Goal: Navigation & Orientation: Locate item on page

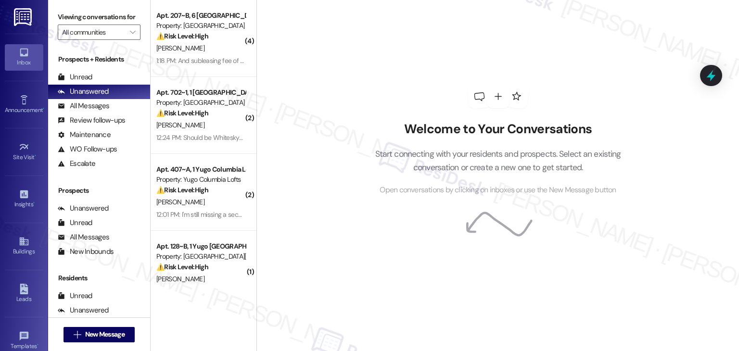
click at [356, 256] on div "Welcome to Your Conversations Start connecting with your residents and prospect…" at bounding box center [498, 140] width 289 height 281
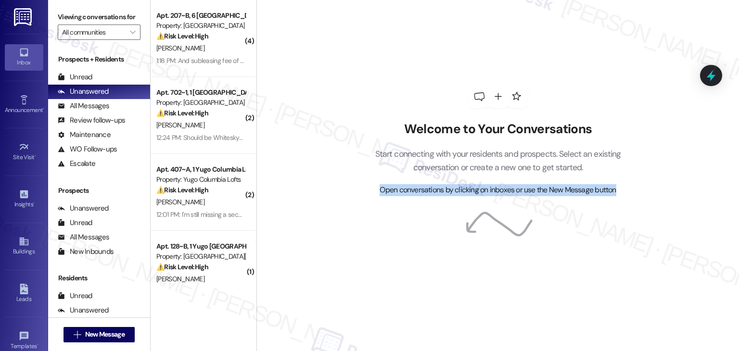
click at [356, 256] on div "Welcome to Your Conversations Start connecting with your residents and prospect…" at bounding box center [498, 140] width 289 height 281
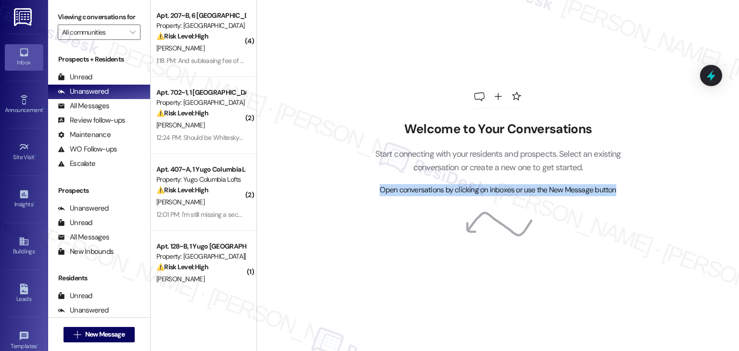
click at [356, 256] on div "Welcome to Your Conversations Start connecting with your residents and prospect…" at bounding box center [498, 140] width 289 height 281
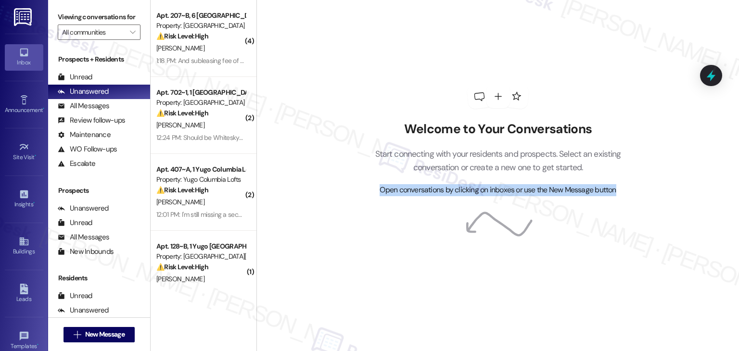
click at [356, 256] on div "Welcome to Your Conversations Start connecting with your residents and prospect…" at bounding box center [498, 140] width 289 height 281
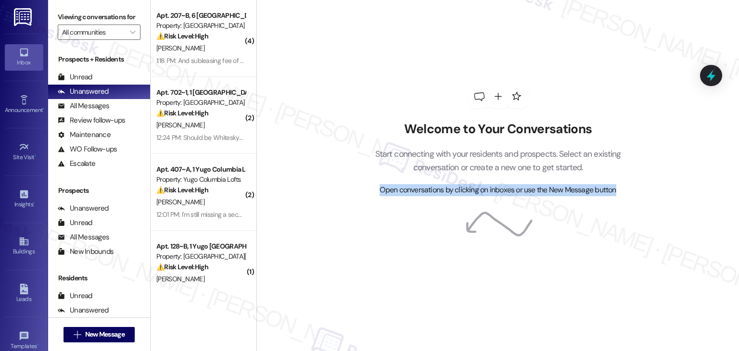
click at [356, 256] on div "Welcome to Your Conversations Start connecting with your residents and prospect…" at bounding box center [498, 140] width 289 height 281
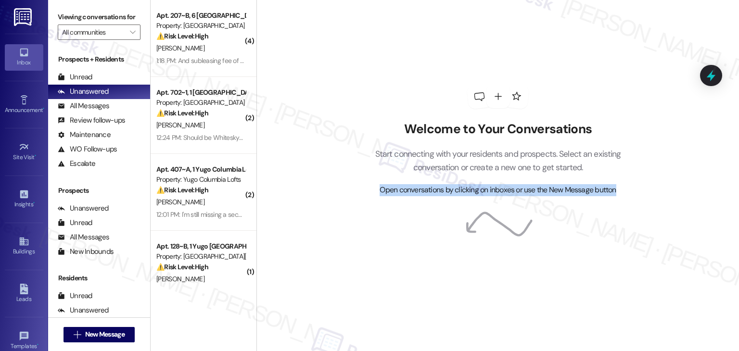
click at [356, 256] on div "Welcome to Your Conversations Start connecting with your residents and prospect…" at bounding box center [498, 140] width 289 height 281
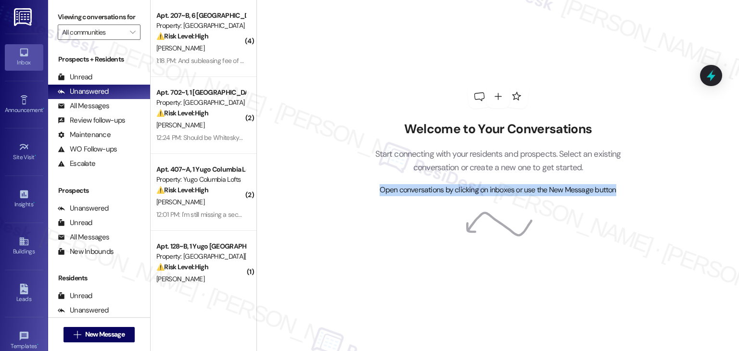
click at [356, 256] on div "Welcome to Your Conversations Start connecting with your residents and prospect…" at bounding box center [498, 140] width 289 height 281
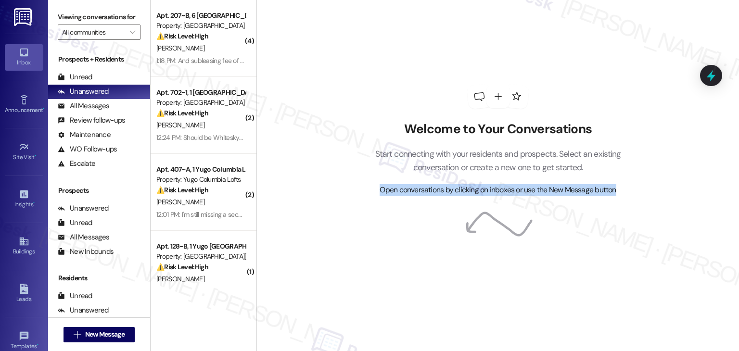
click at [356, 256] on div "Welcome to Your Conversations Start connecting with your residents and prospect…" at bounding box center [498, 140] width 289 height 281
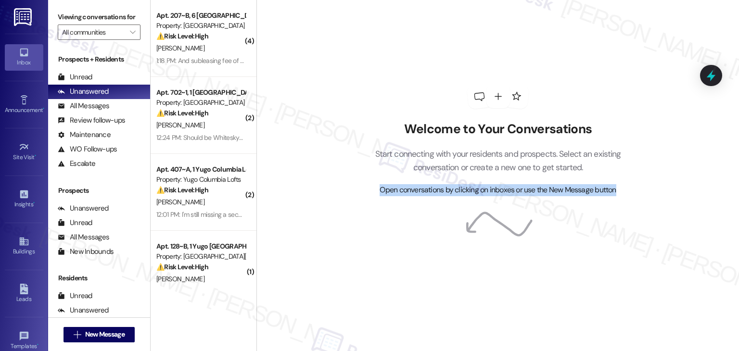
click at [356, 256] on div "Welcome to Your Conversations Start connecting with your residents and prospect…" at bounding box center [498, 140] width 289 height 281
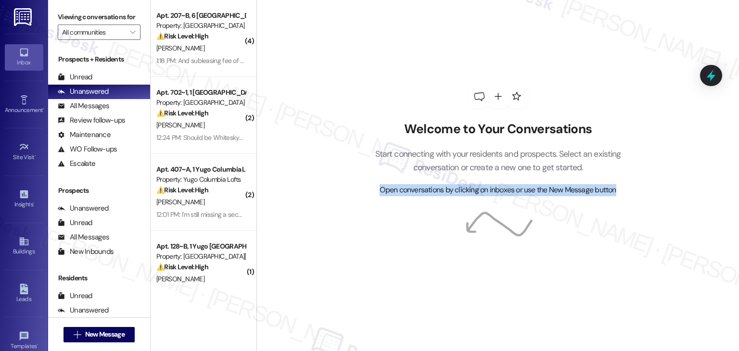
click at [356, 256] on div "Welcome to Your Conversations Start connecting with your residents and prospect…" at bounding box center [498, 140] width 289 height 281
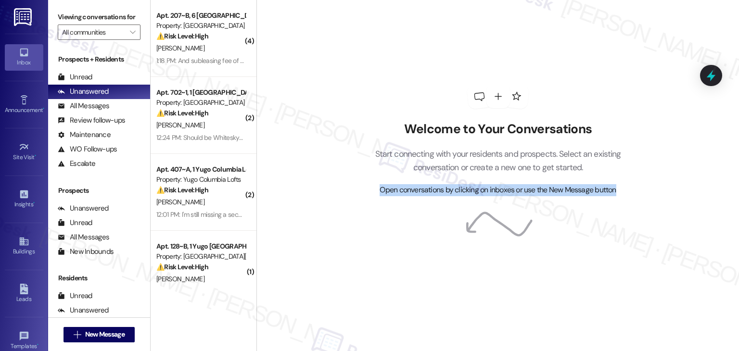
click at [356, 256] on div "Welcome to Your Conversations Start connecting with your residents and prospect…" at bounding box center [498, 140] width 289 height 281
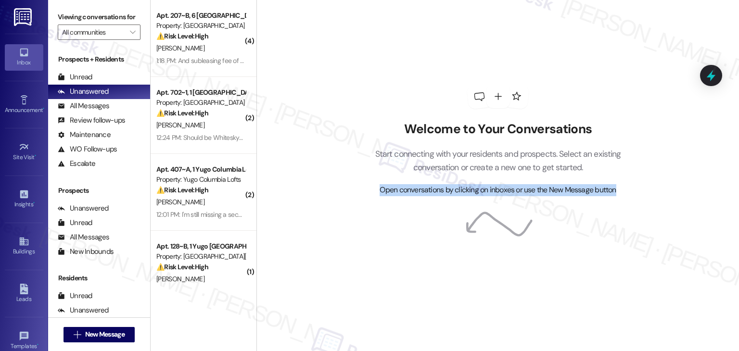
click at [356, 256] on div "Welcome to Your Conversations Start connecting with your residents and prospect…" at bounding box center [498, 140] width 289 height 281
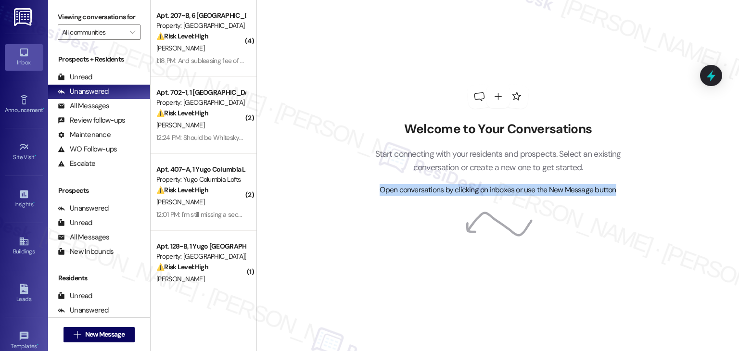
click at [356, 256] on div "Welcome to Your Conversations Start connecting with your residents and prospect…" at bounding box center [498, 140] width 289 height 281
drag, startPoint x: 0, startPoint y: 0, endPoint x: 356, endPoint y: 256, distance: 438.4
click at [356, 256] on div "Welcome to Your Conversations Start connecting with your residents and prospect…" at bounding box center [498, 140] width 289 height 281
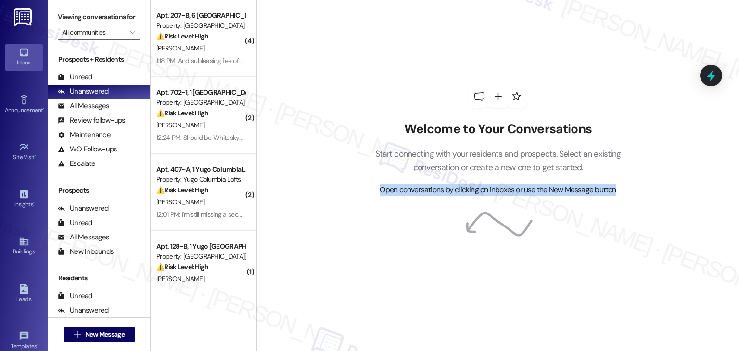
click at [356, 256] on div "Welcome to Your Conversations Start connecting with your residents and prospect…" at bounding box center [498, 140] width 289 height 281
